Goal: Transaction & Acquisition: Book appointment/travel/reservation

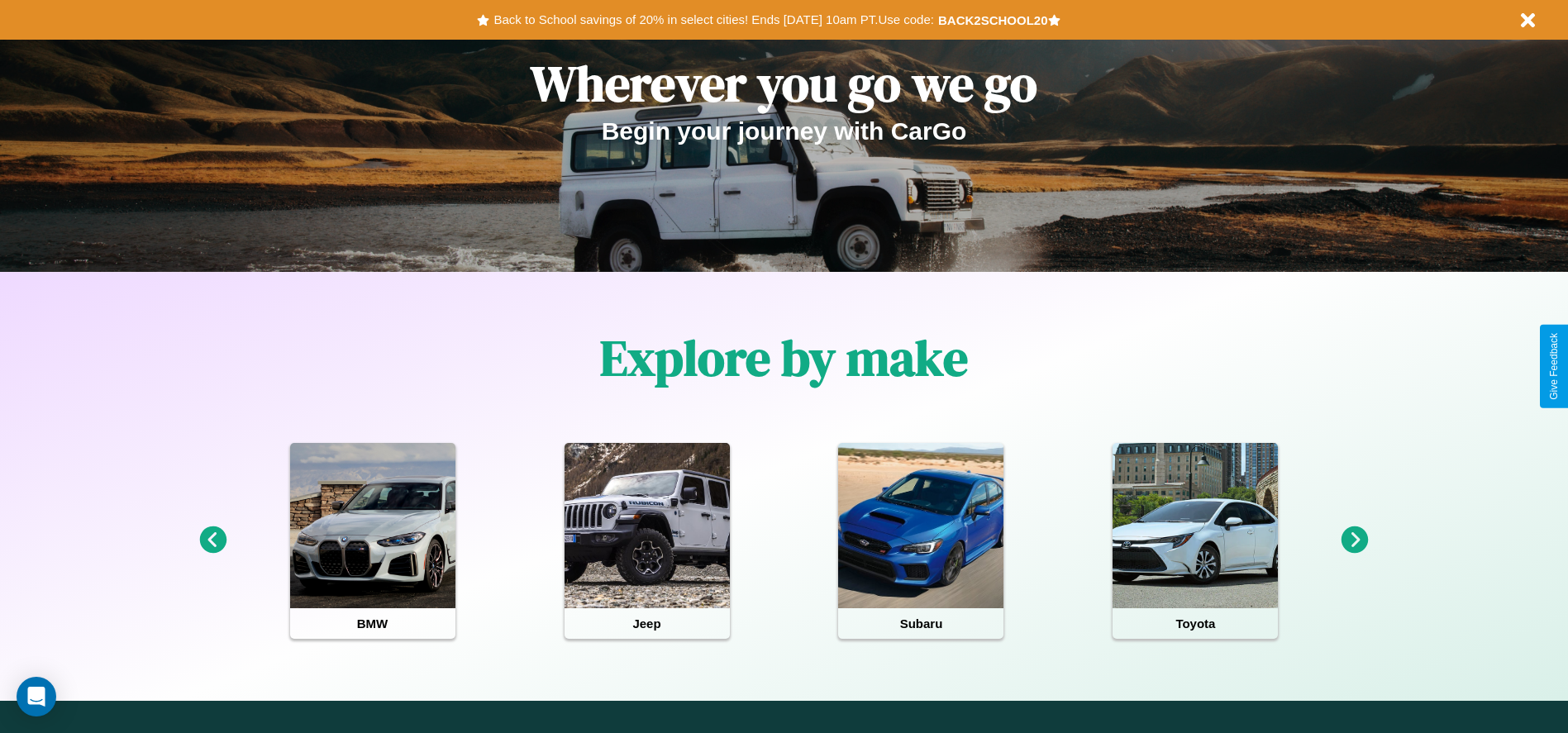
scroll to position [343, 0]
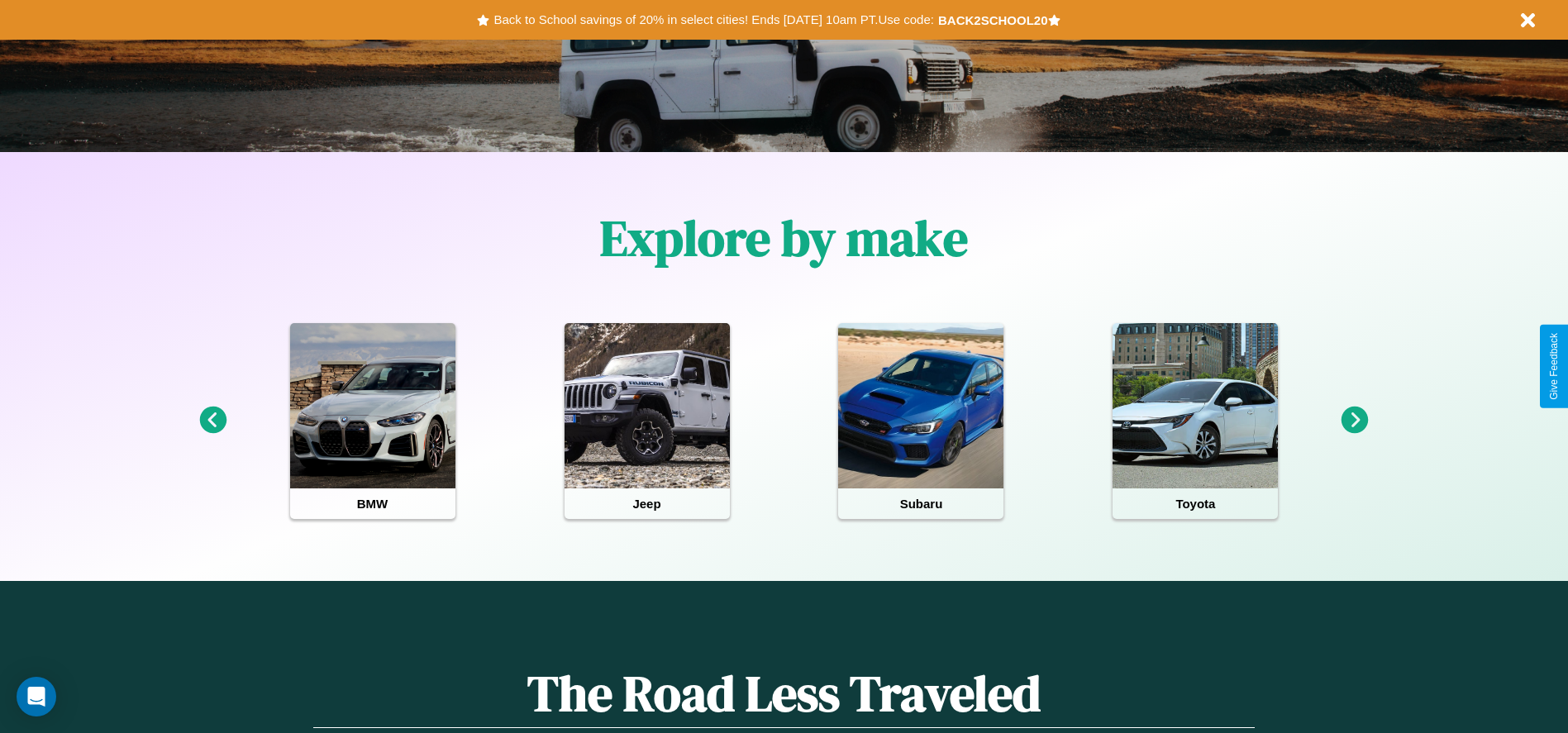
click at [1354, 421] on icon at bounding box center [1355, 420] width 27 height 27
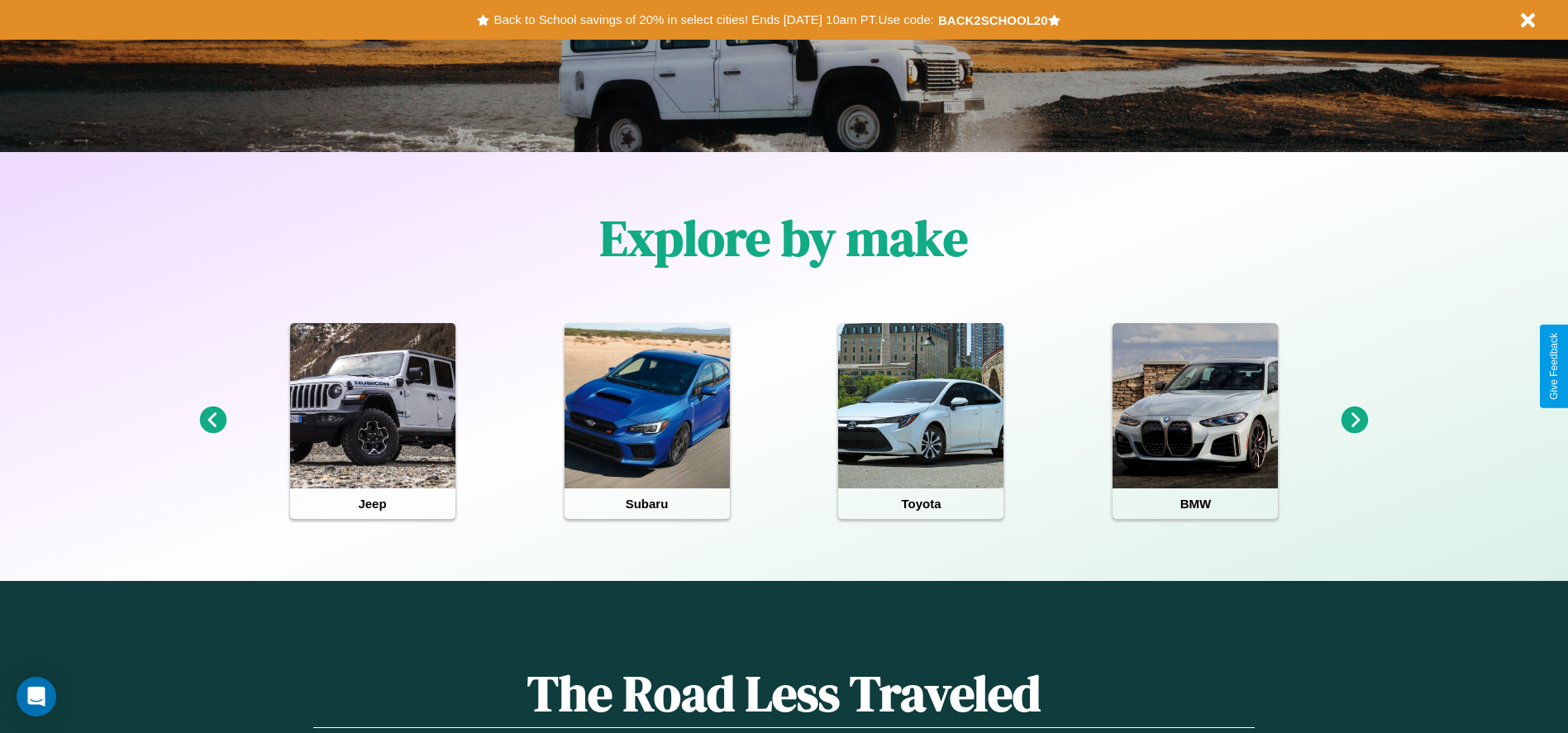
click at [1354, 421] on icon at bounding box center [1355, 420] width 27 height 27
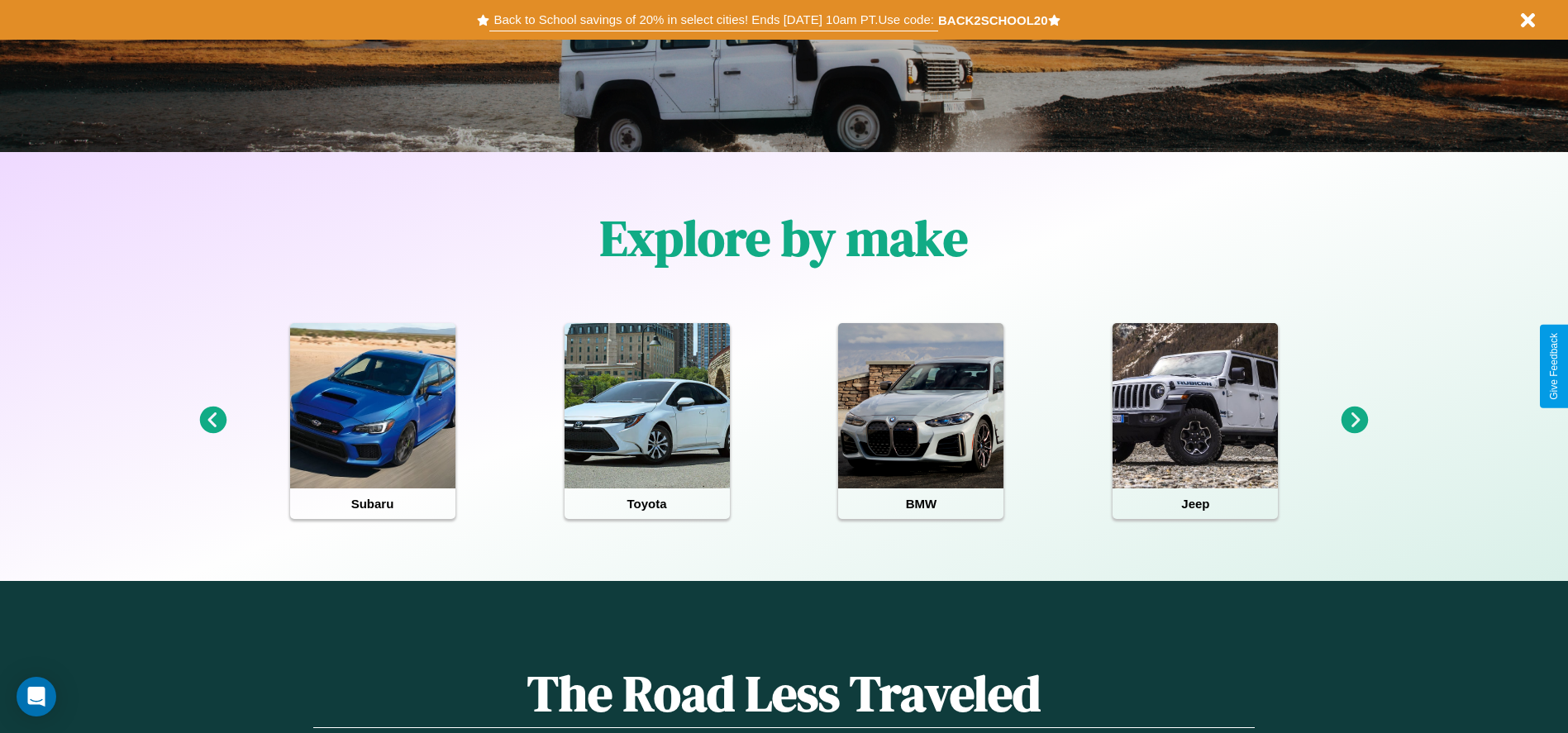
click at [713, 19] on button "Back to School savings of 20% in select cities! Ends [DATE] 10am PT. Use code:" at bounding box center [712, 20] width 448 height 23
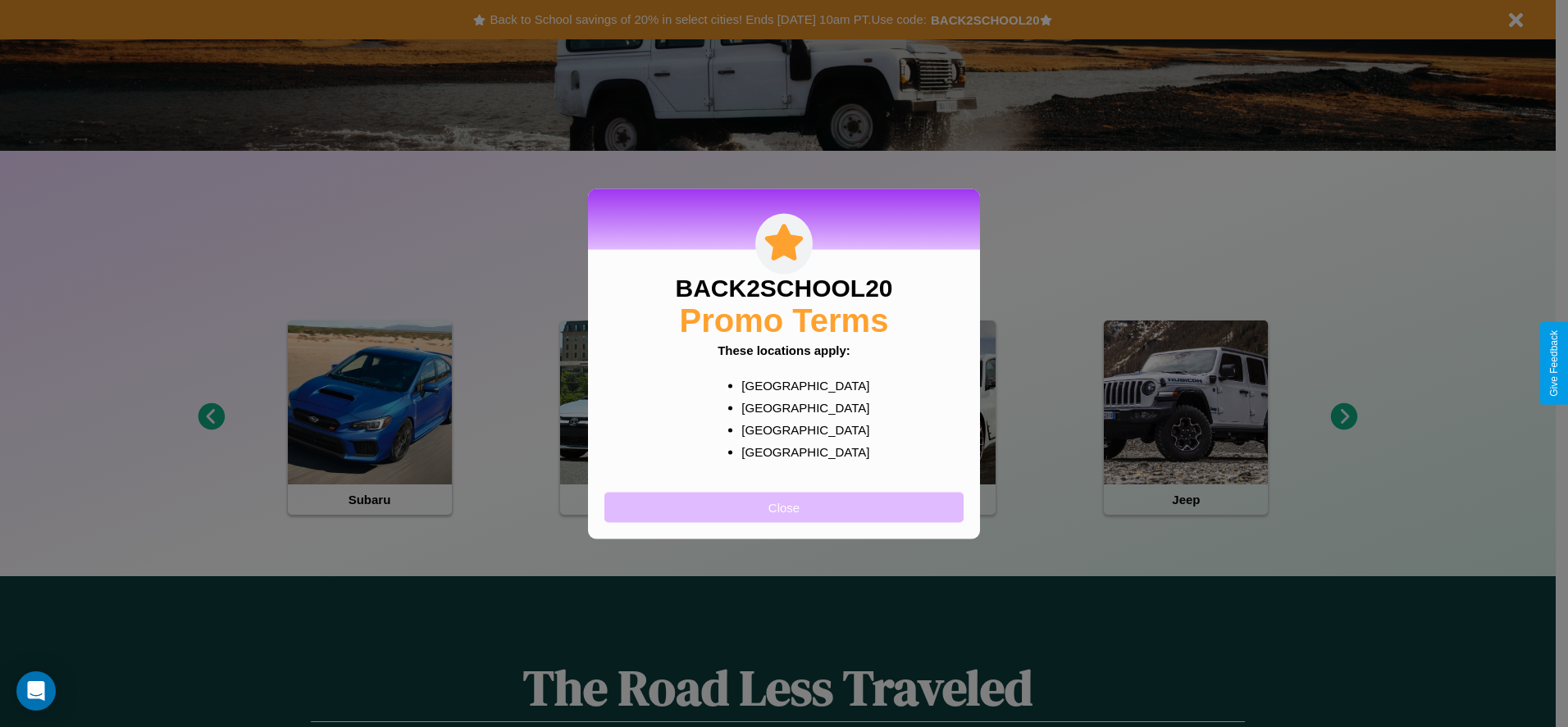
click at [784, 507] on button "Close" at bounding box center [784, 507] width 359 height 31
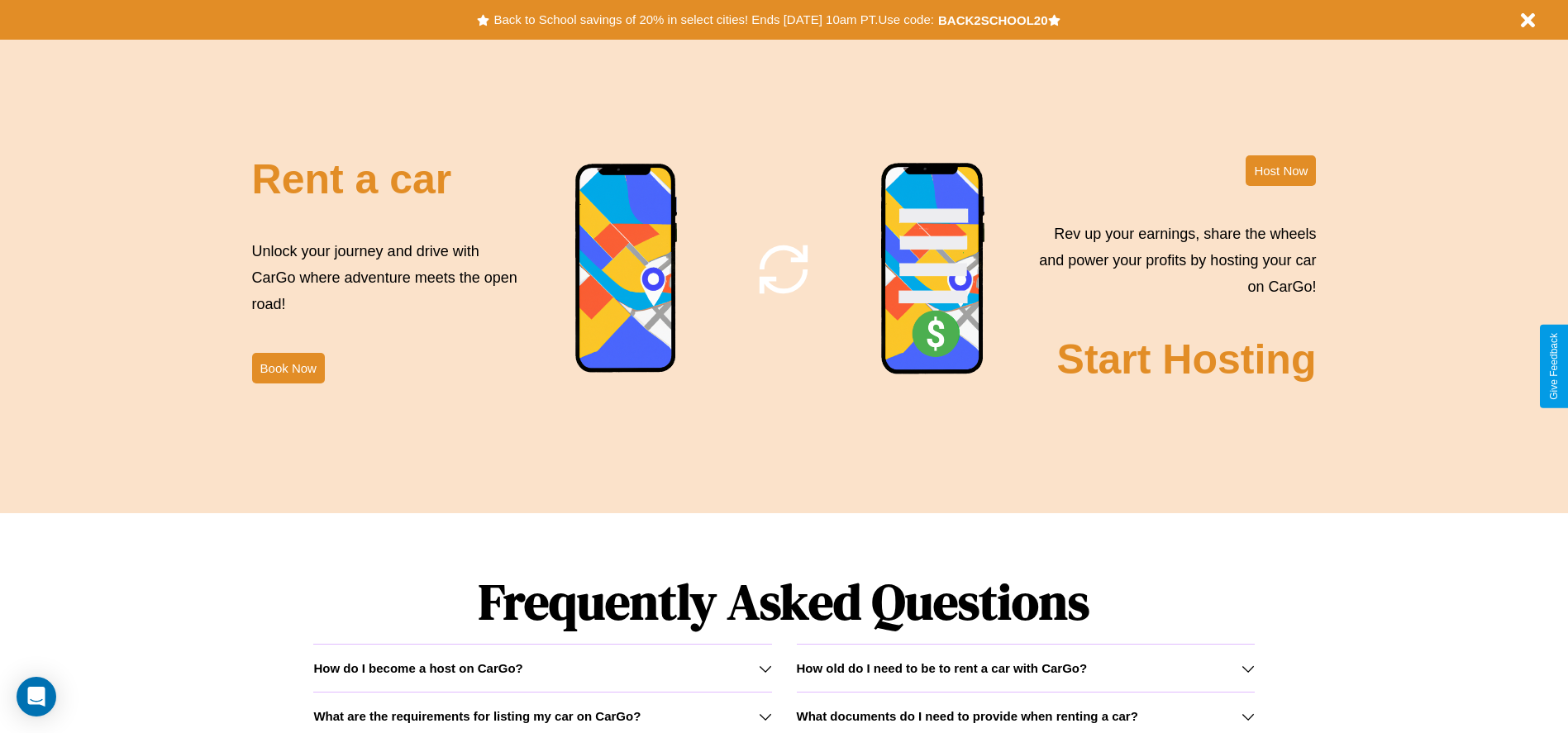
scroll to position [2000, 0]
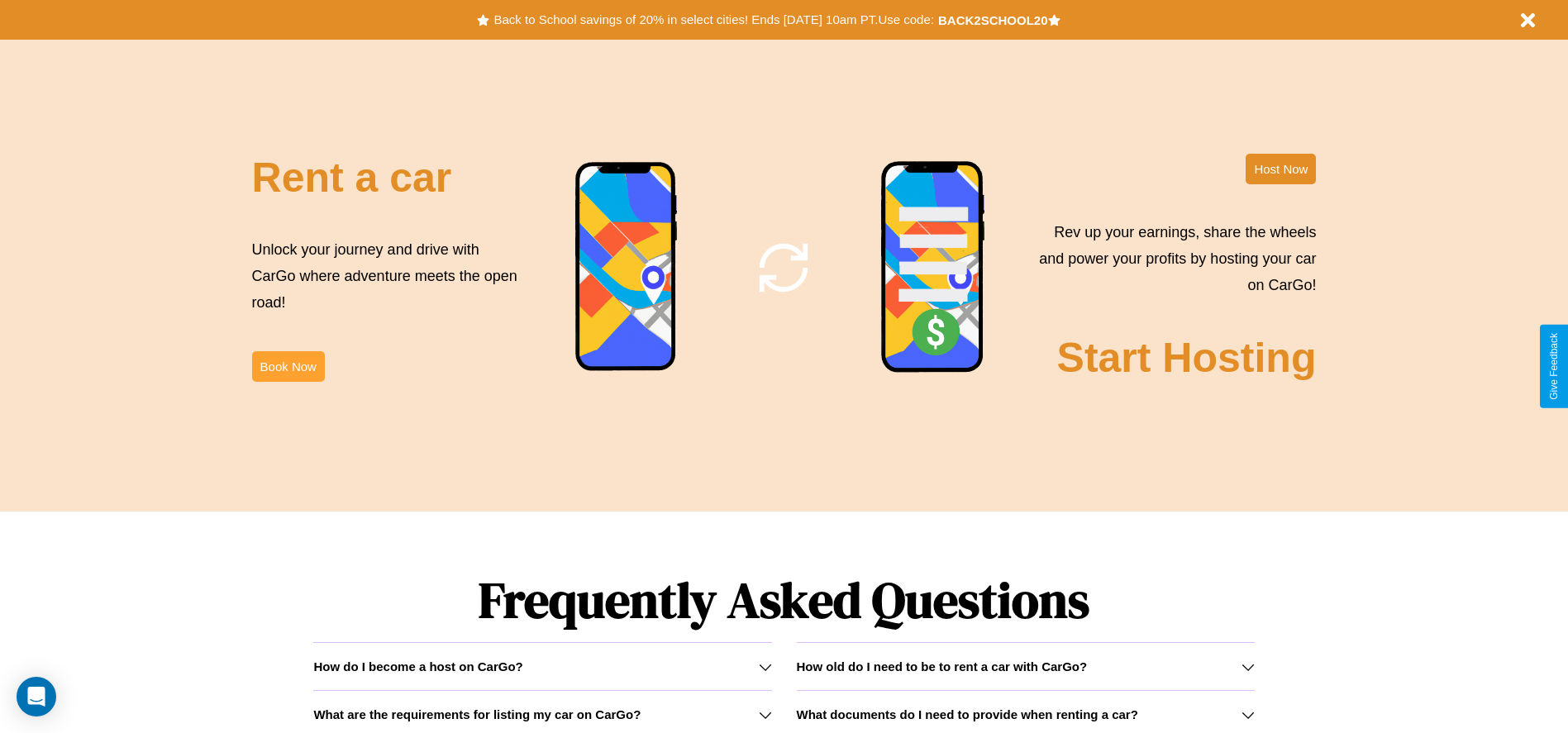
click at [287, 366] on button "Book Now" at bounding box center [287, 367] width 73 height 31
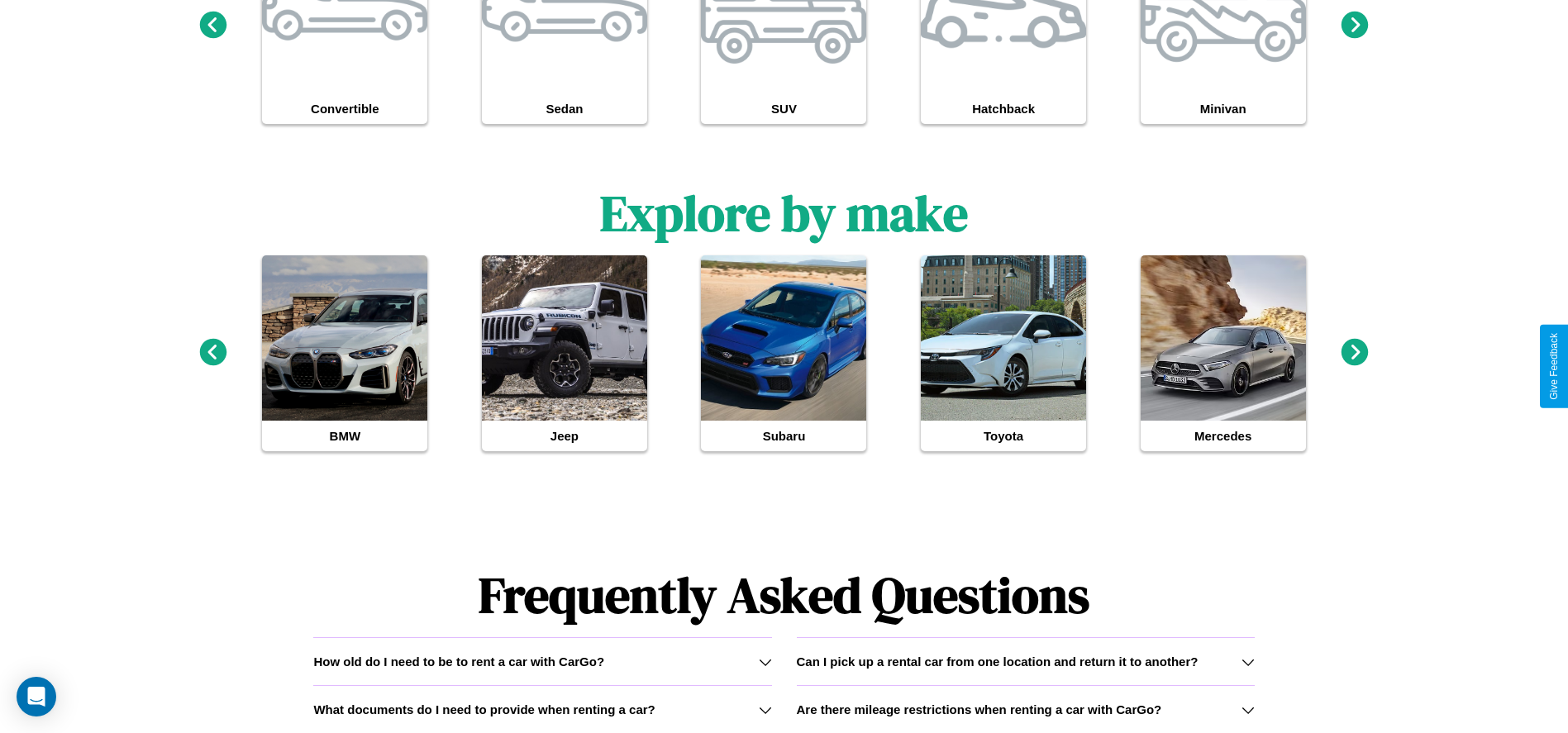
scroll to position [1575, 0]
click at [1025, 710] on h3 "Are there mileage restrictions when renting a car with CarGo?" at bounding box center [979, 710] width 365 height 15
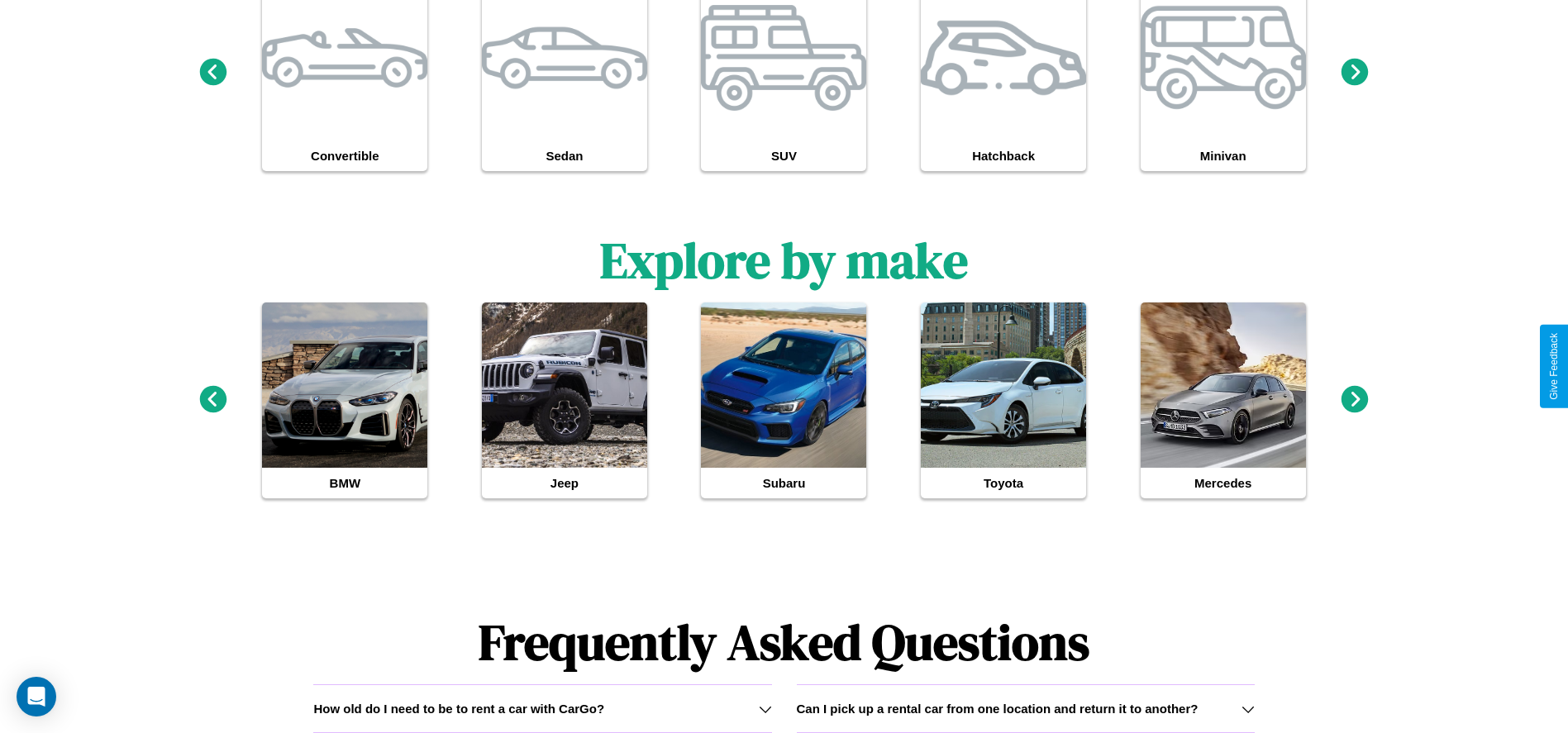
type input "*********"
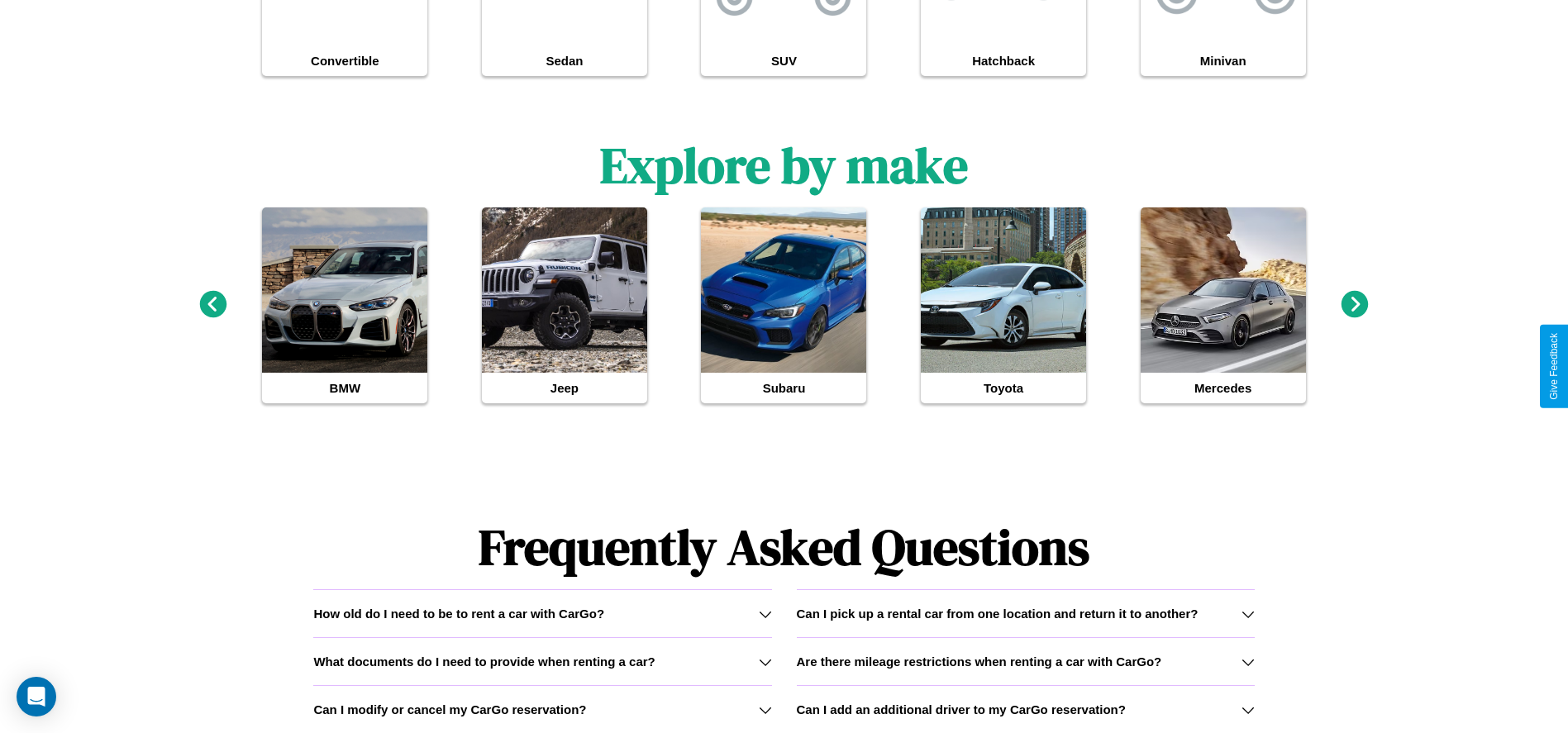
click at [1025, 710] on h3 "Can I add an additional driver to my CarGo reservation?" at bounding box center [961, 710] width 329 height 15
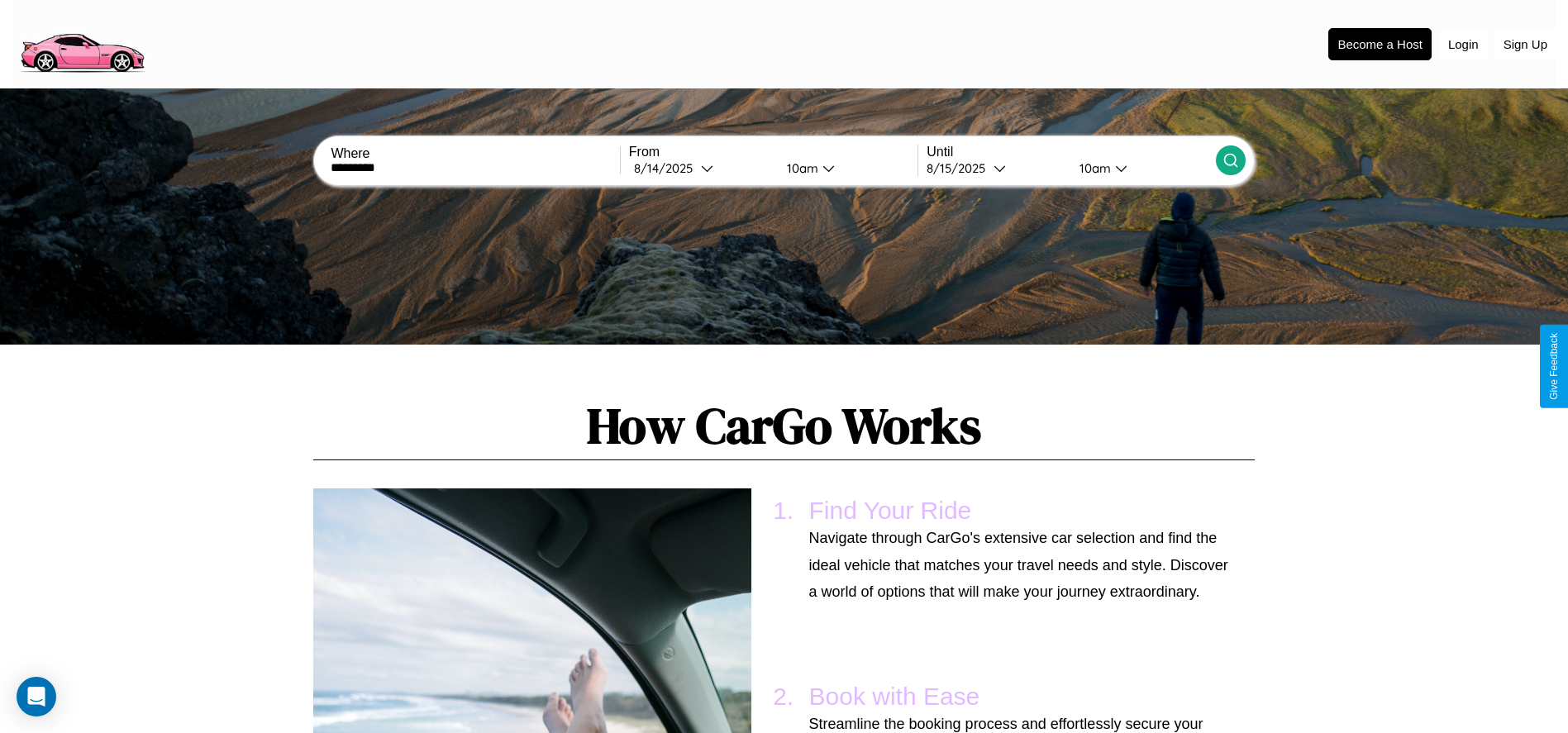
click at [1229, 161] on icon at bounding box center [1230, 160] width 16 height 16
